Goal: Transaction & Acquisition: Purchase product/service

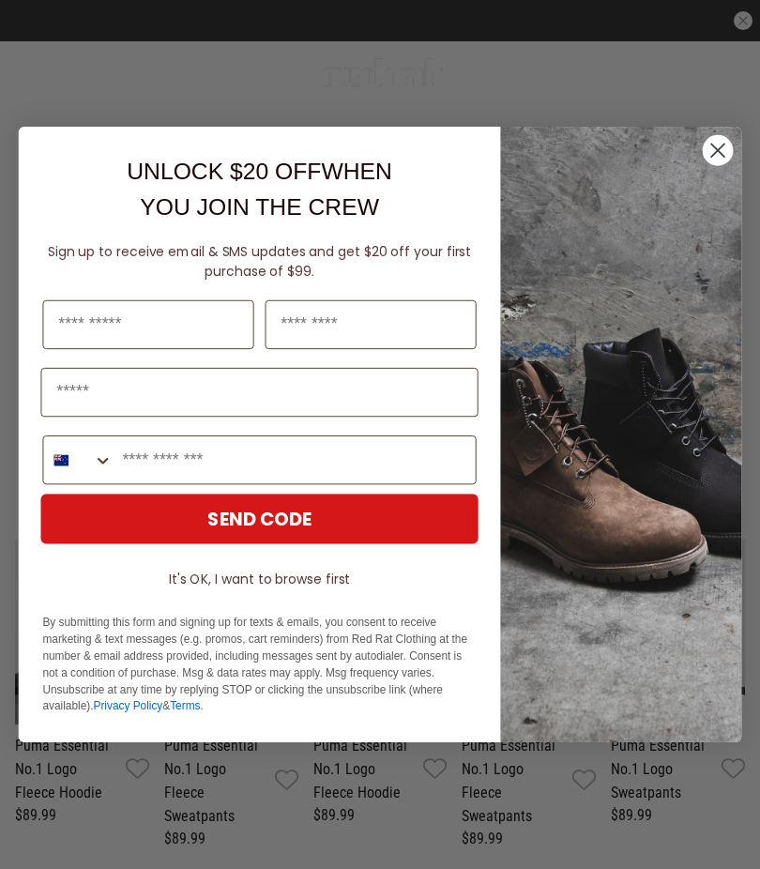
click at [711, 149] on circle "Close dialog" at bounding box center [718, 150] width 31 height 31
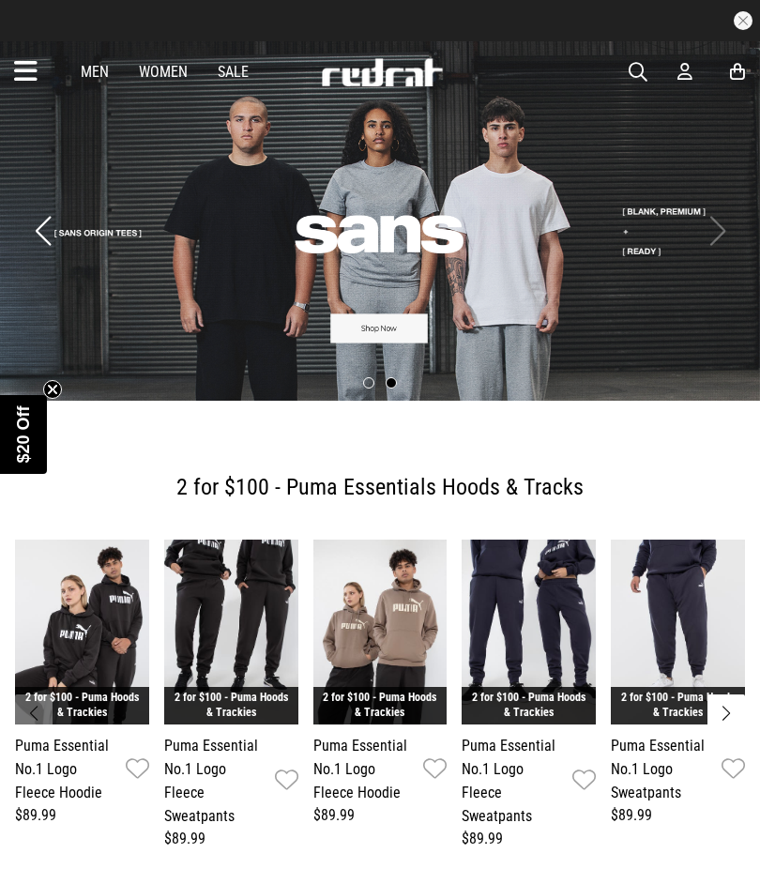
click at [631, 68] on span "button" at bounding box center [637, 72] width 19 height 23
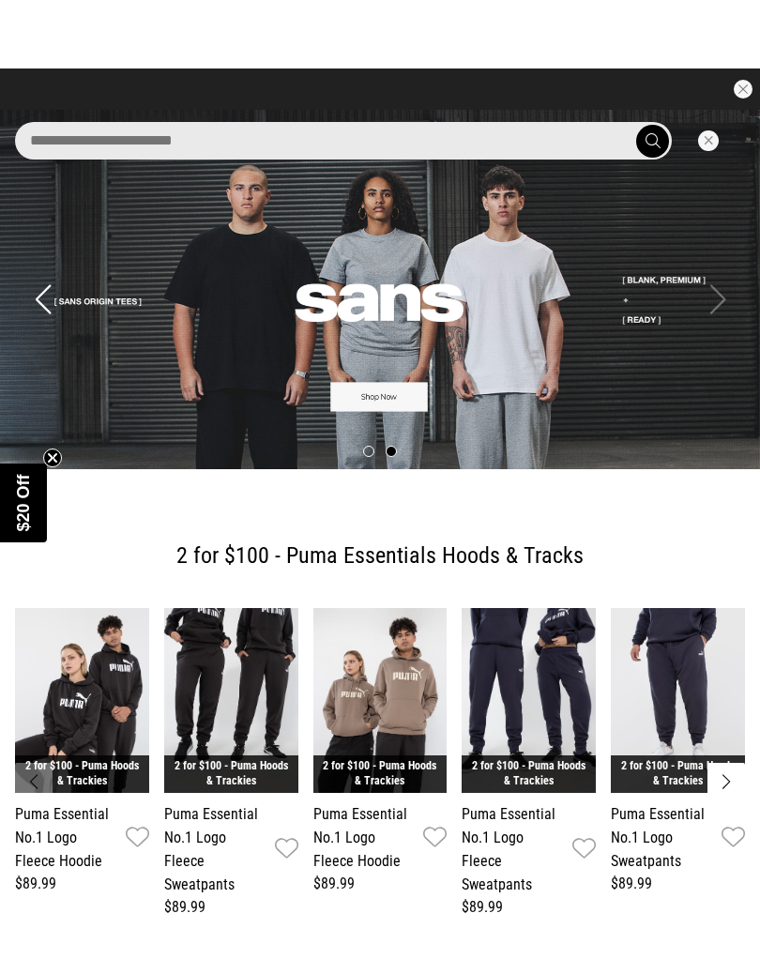
scroll to position [6, 0]
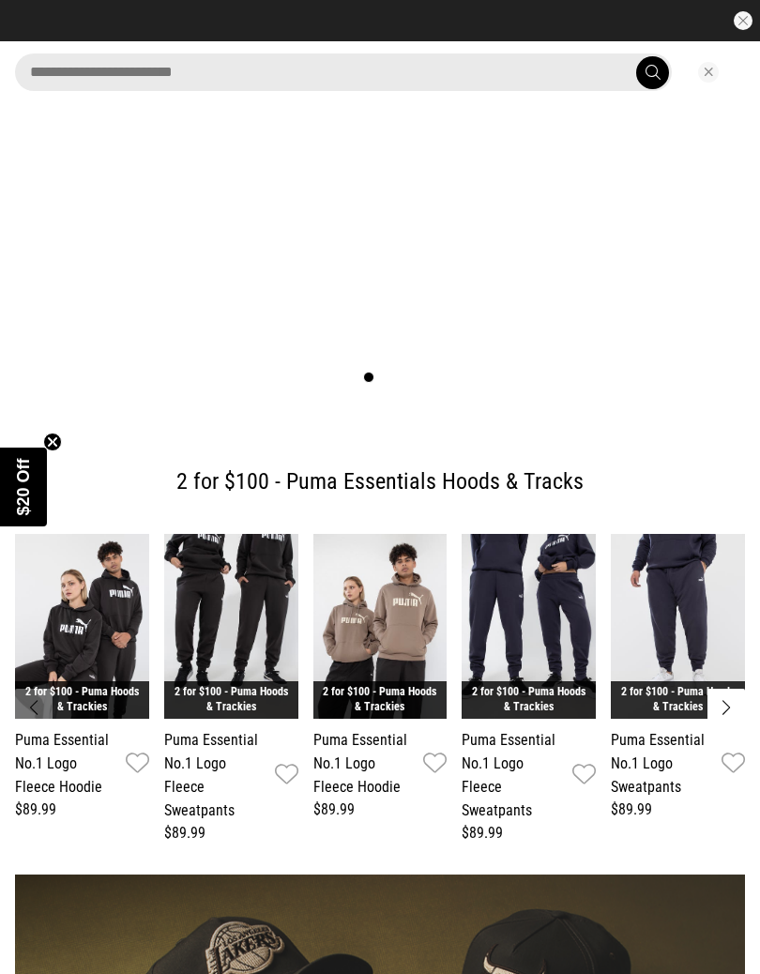
click at [436, 74] on input "search" at bounding box center [343, 72] width 657 height 38
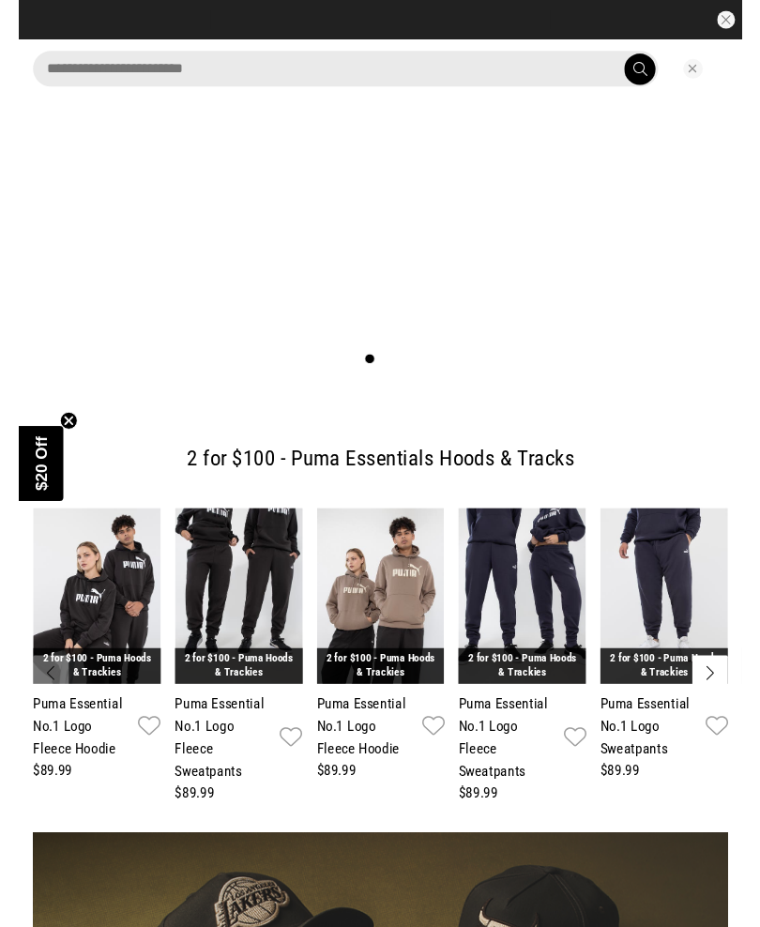
scroll to position [5, 0]
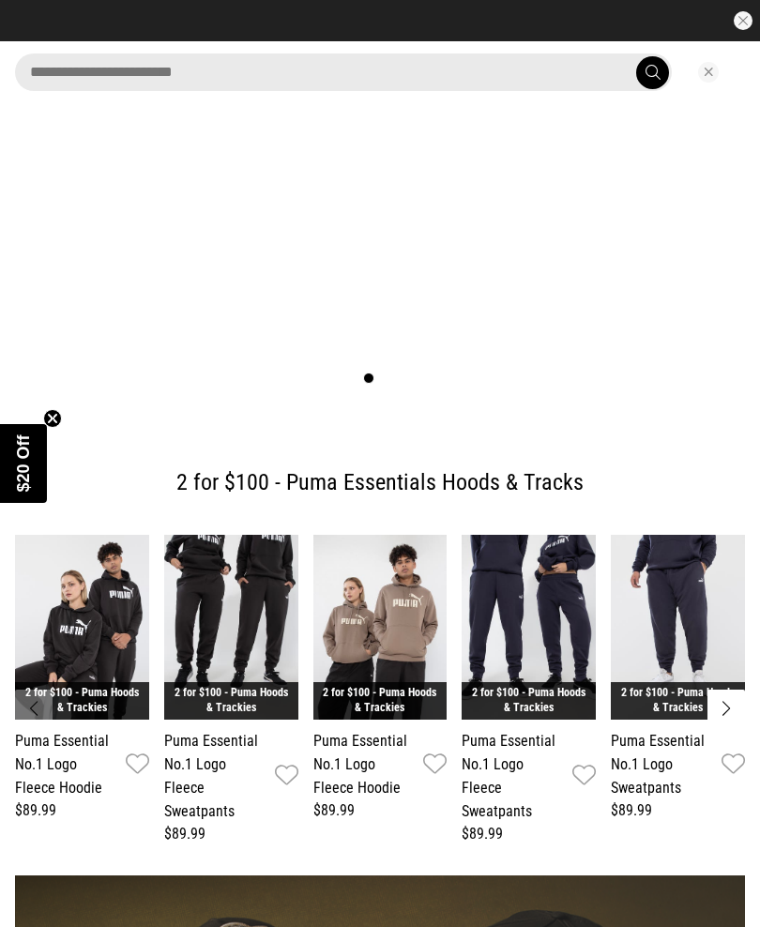
click at [45, 87] on input "search" at bounding box center [343, 72] width 657 height 38
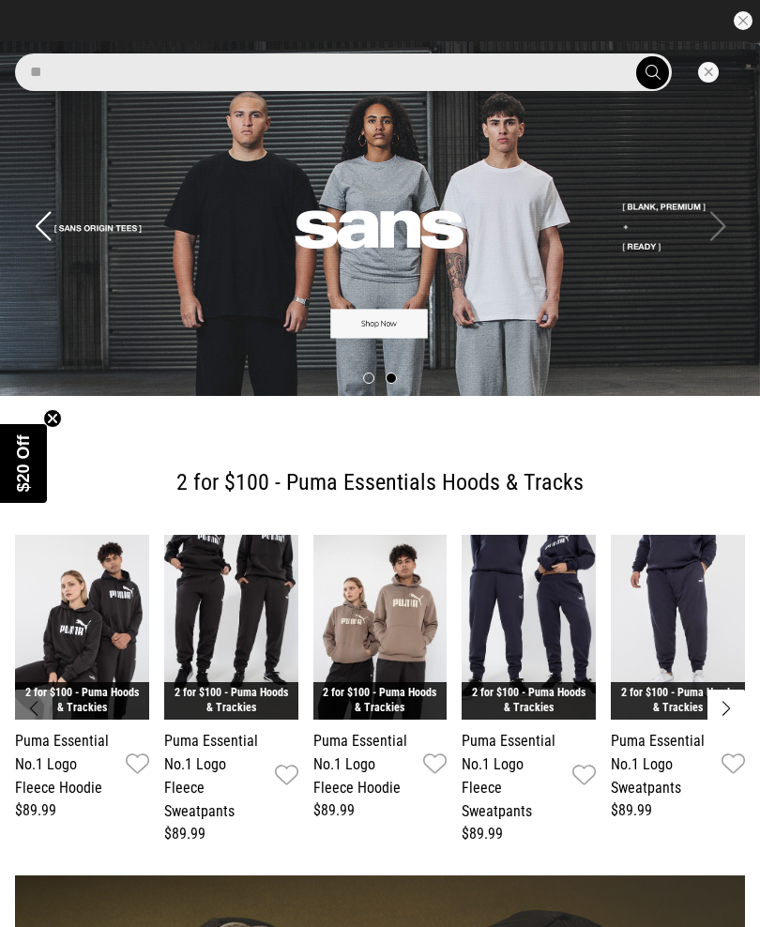
scroll to position [0, 0]
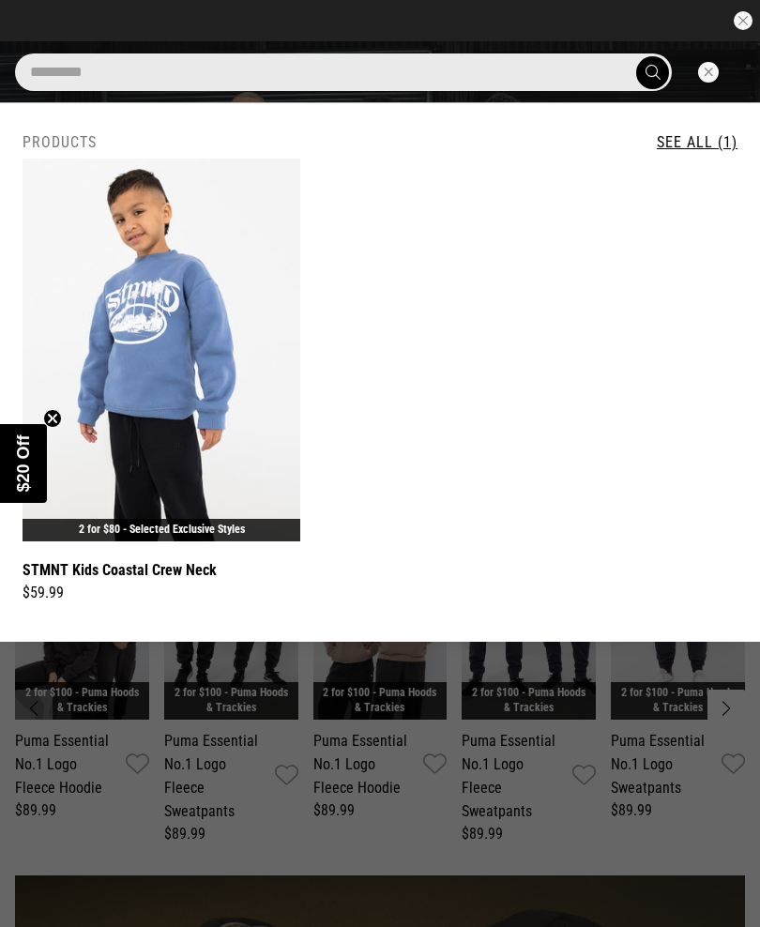
type input "*********"
click at [652, 71] on button "submit" at bounding box center [652, 72] width 33 height 33
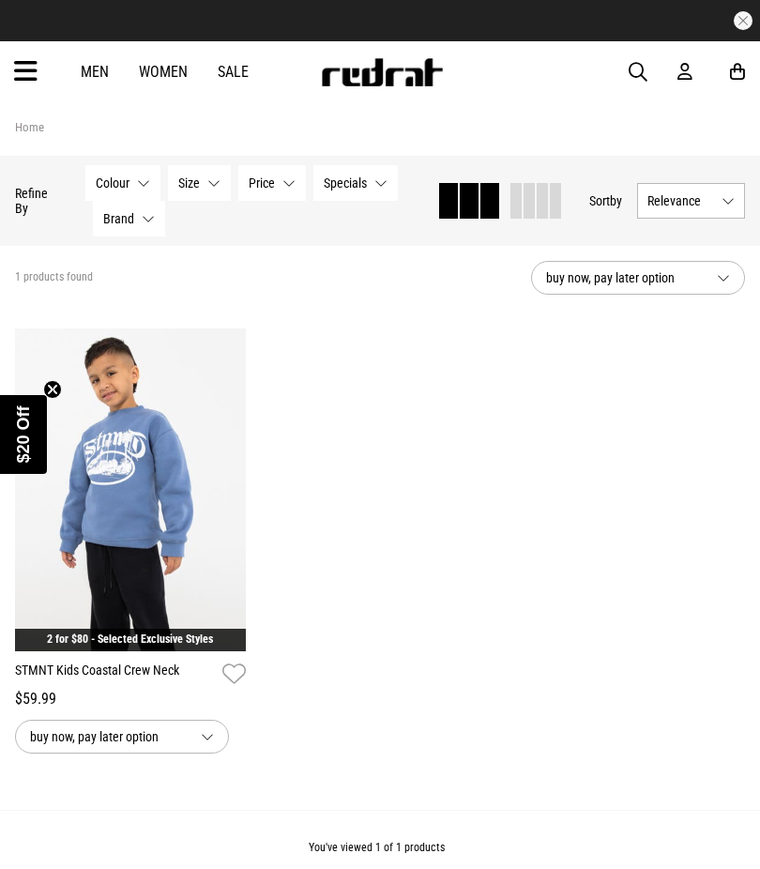
click at [621, 78] on div "Men Women Sale Sign in New Back Footwear Back Mens Back Womens Back Youth & Kid…" at bounding box center [380, 71] width 760 height 61
click at [641, 79] on span "button" at bounding box center [637, 72] width 19 height 23
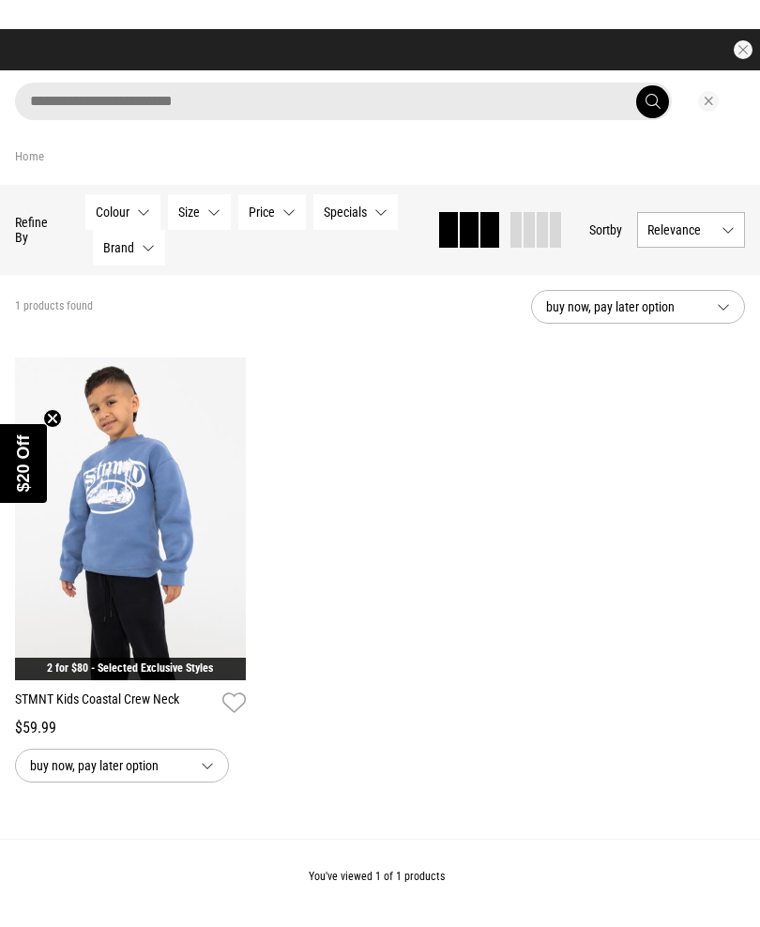
scroll to position [8, 0]
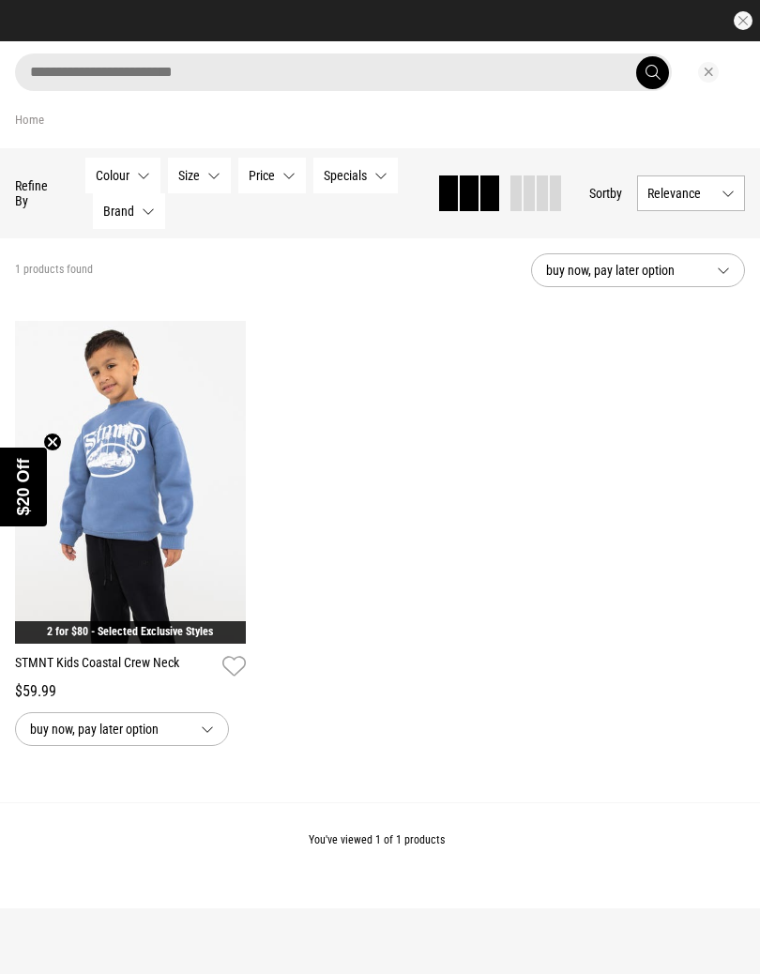
click at [106, 68] on input "search" at bounding box center [343, 72] width 657 height 38
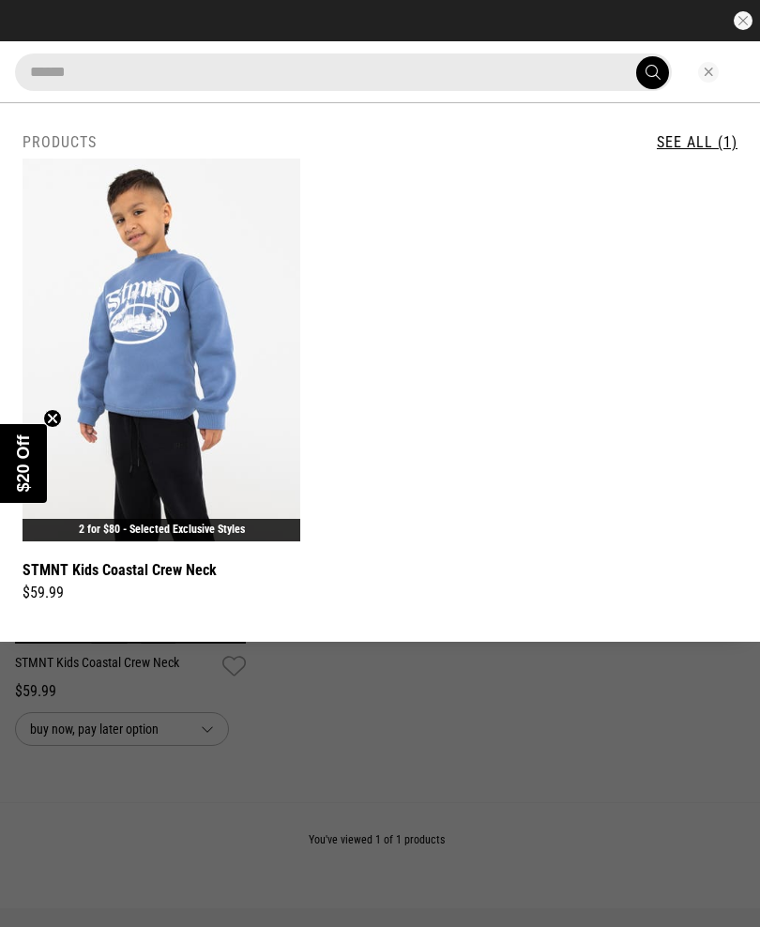
type input "****"
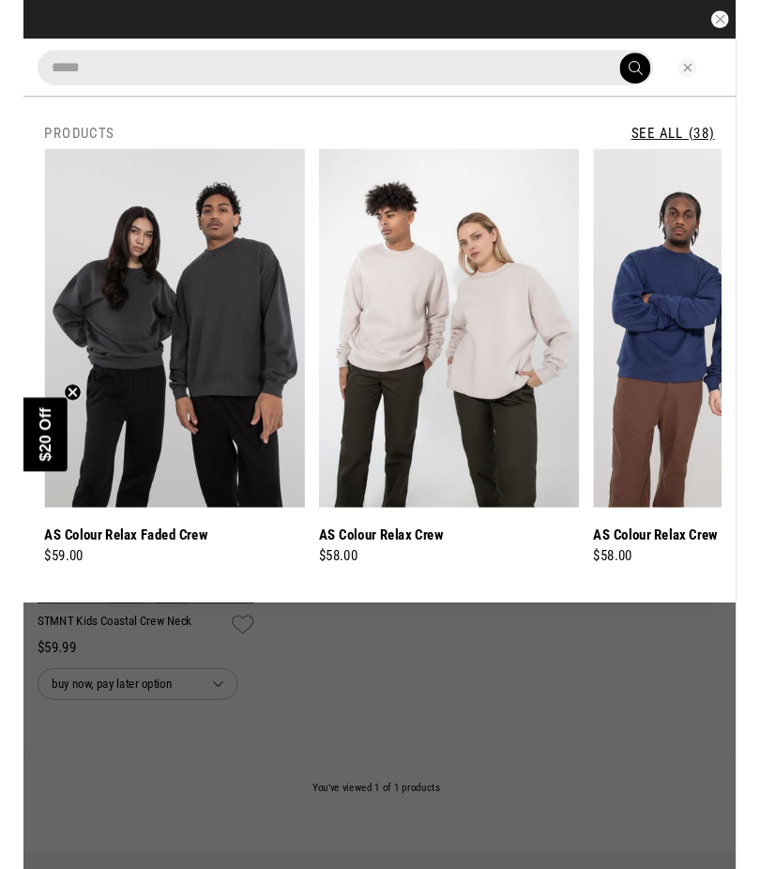
scroll to position [0, 0]
